Goal: Task Accomplishment & Management: Use online tool/utility

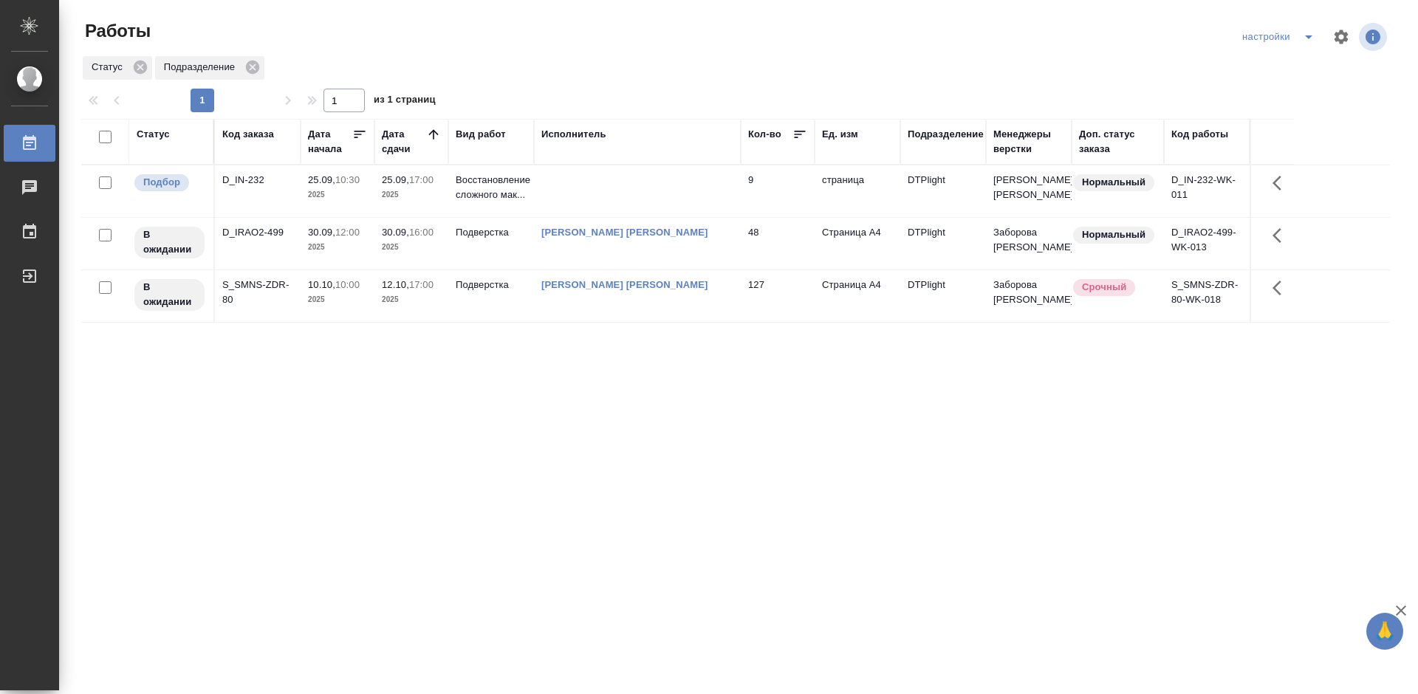
click at [254, 180] on div "D_IN-232" at bounding box center [257, 180] width 71 height 15
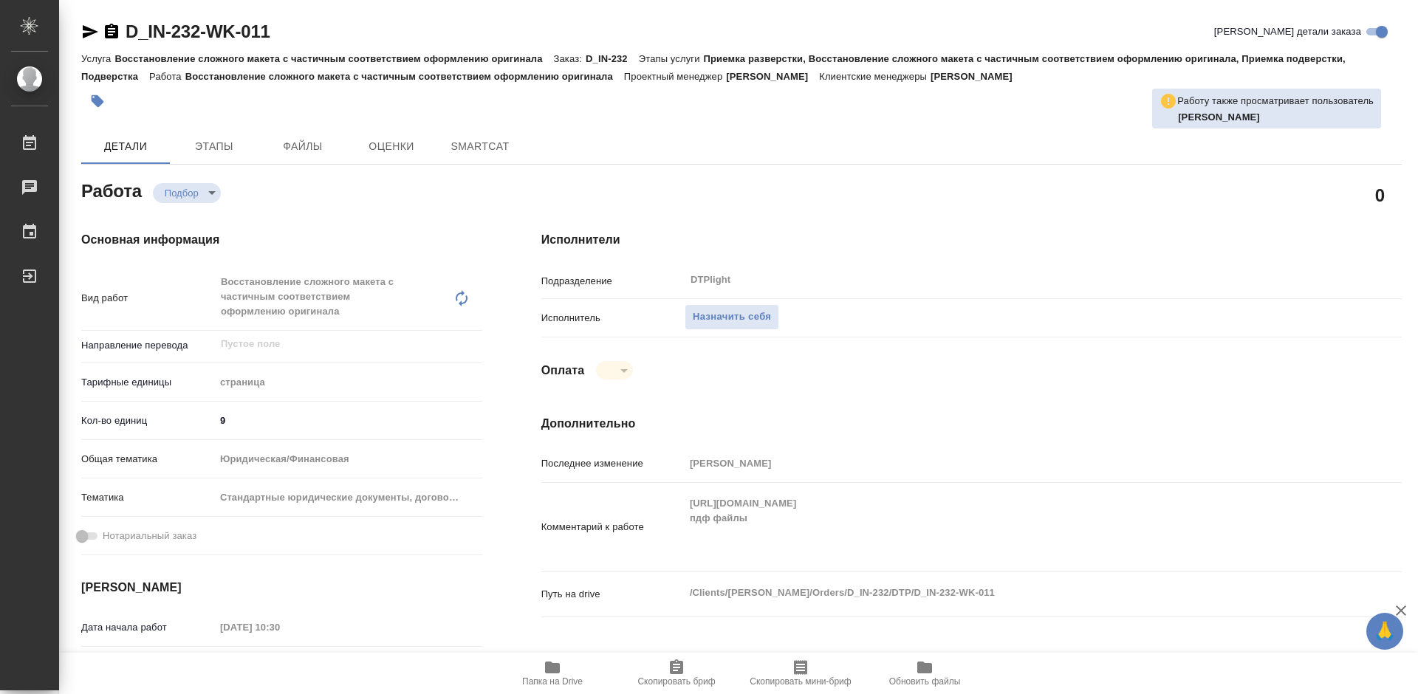
type textarea "x"
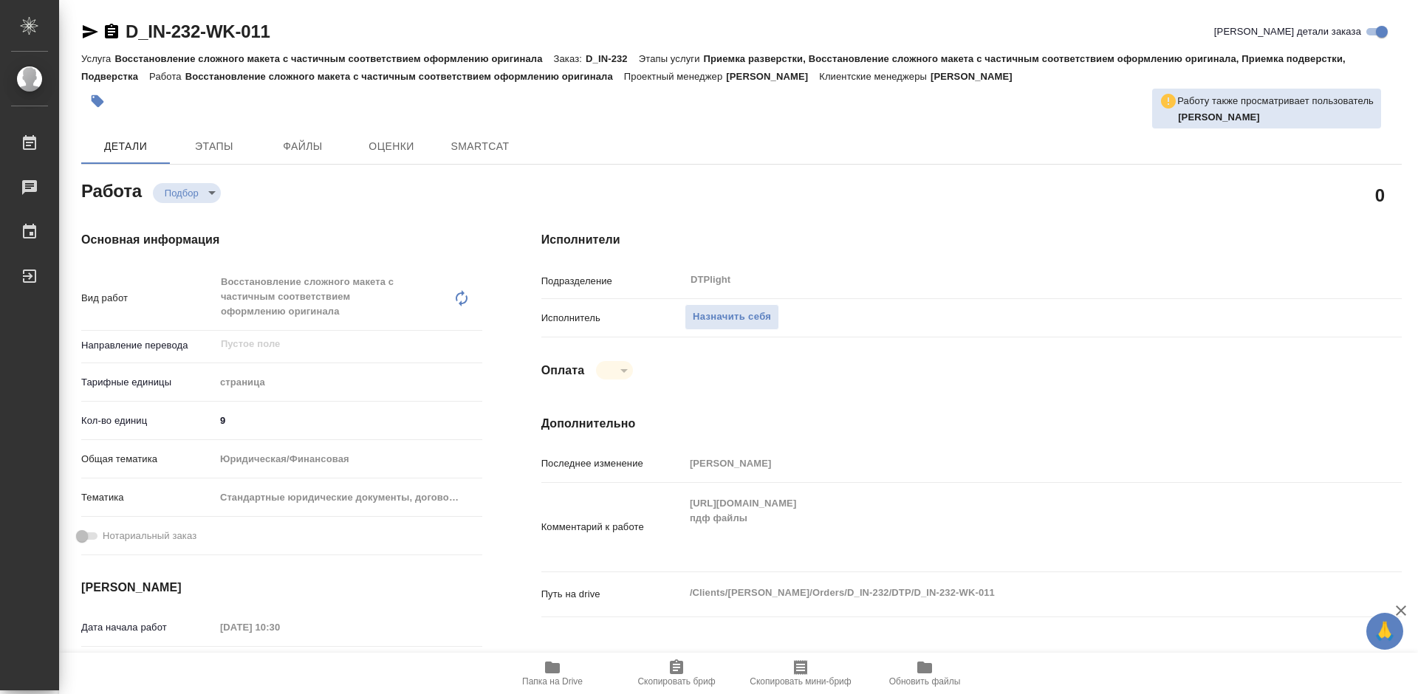
type textarea "x"
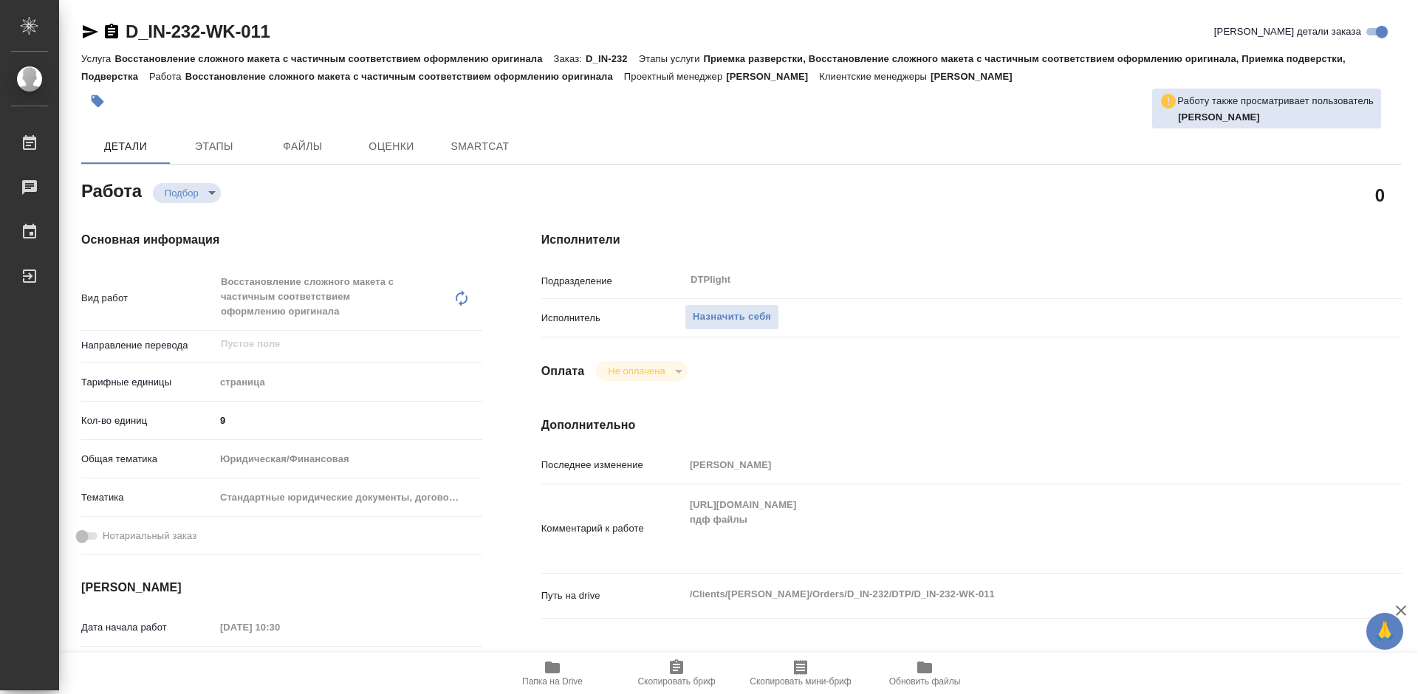
type textarea "x"
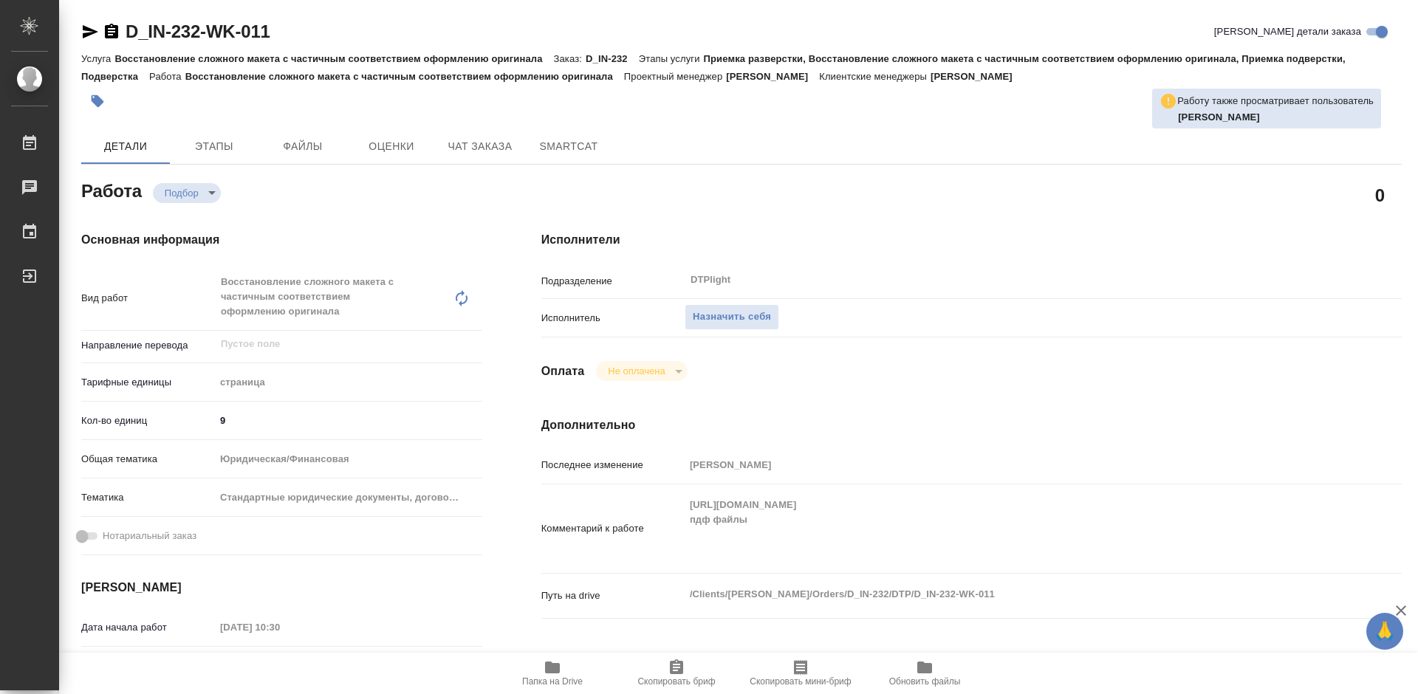
type textarea "x"
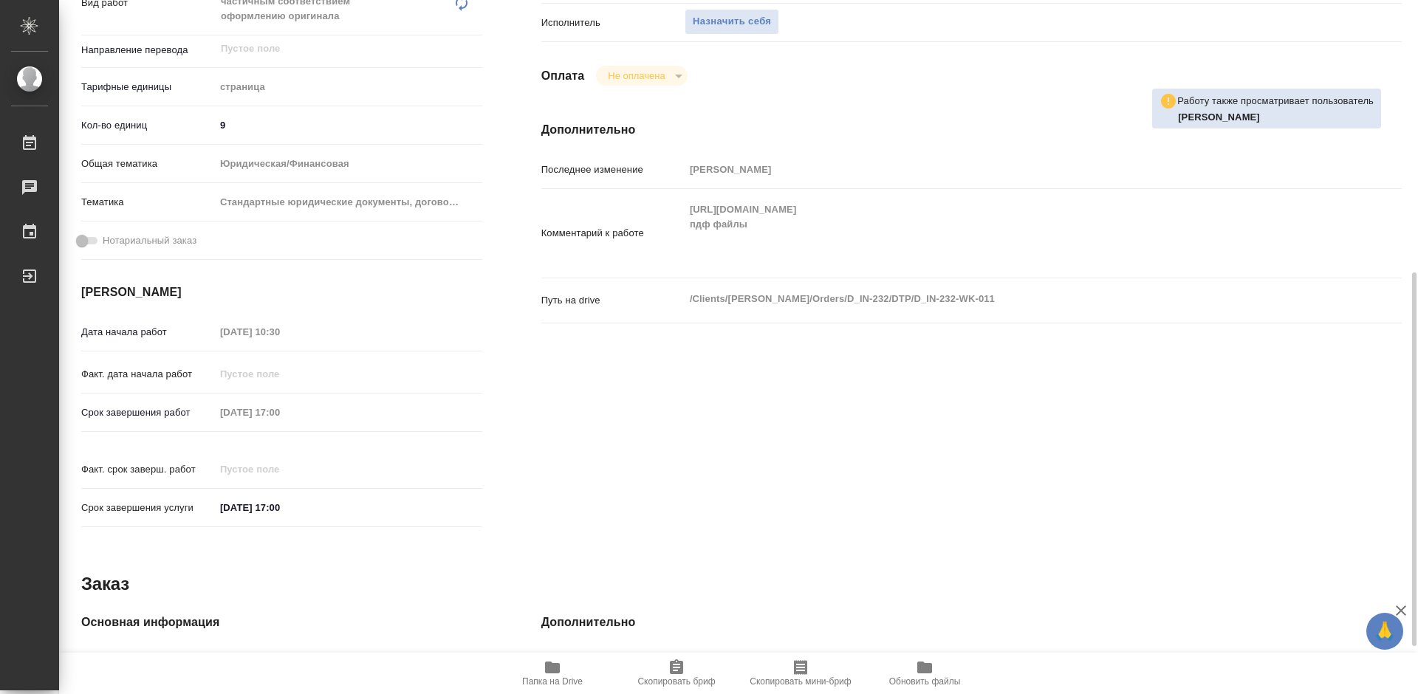
scroll to position [369, 0]
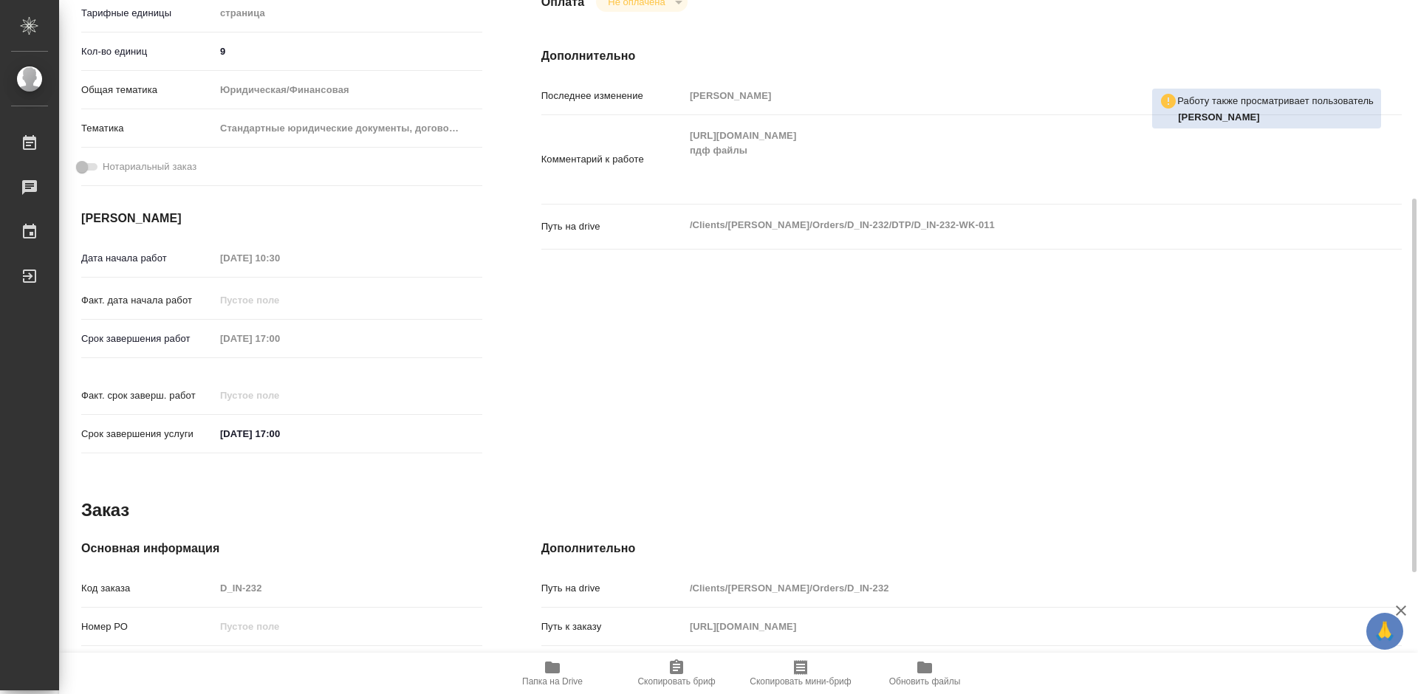
type textarea "x"
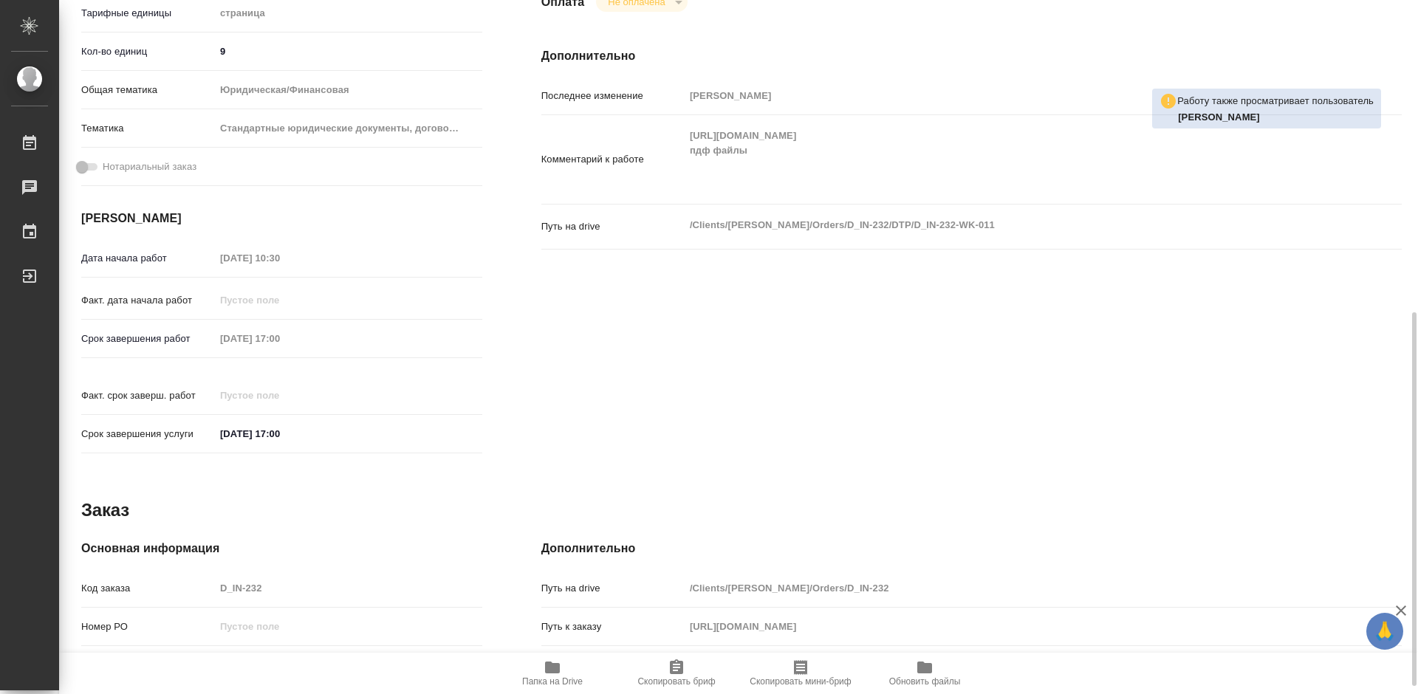
scroll to position [443, 0]
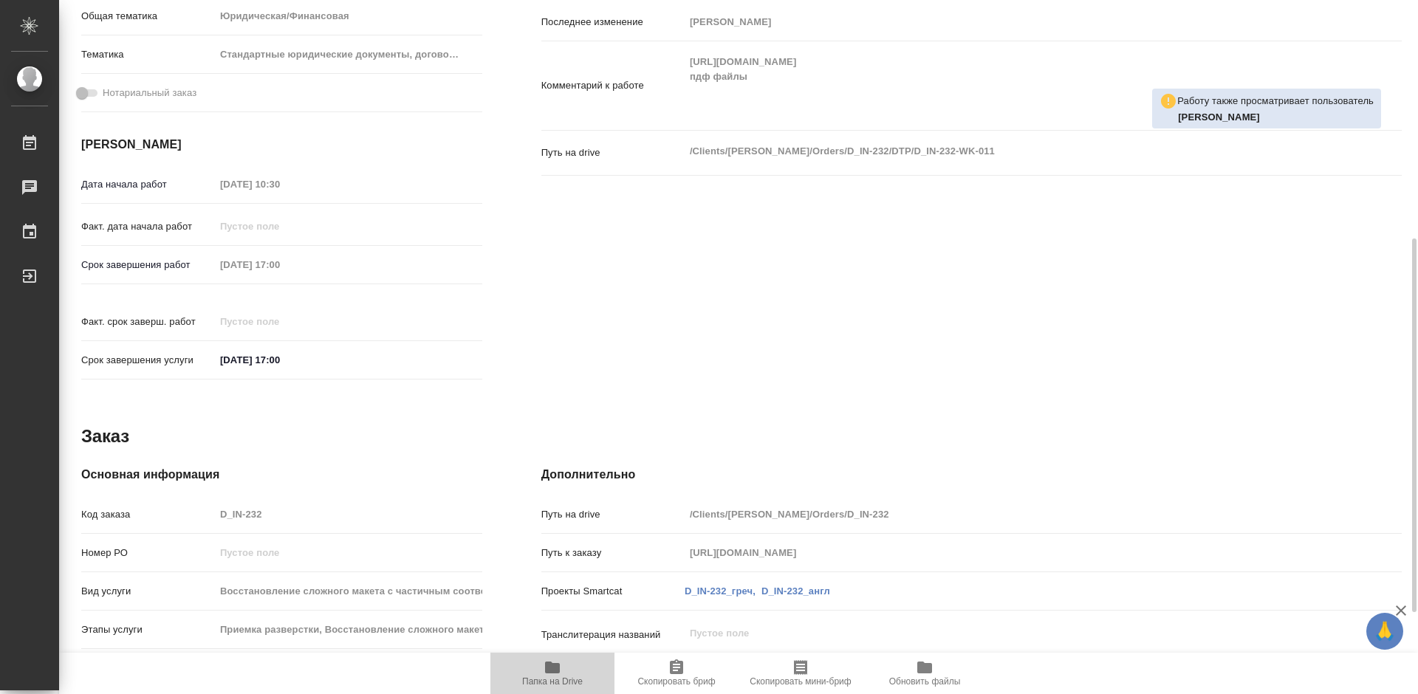
click at [563, 673] on span "Папка на Drive" at bounding box center [552, 673] width 106 height 28
